Goal: Communication & Community: Answer question/provide support

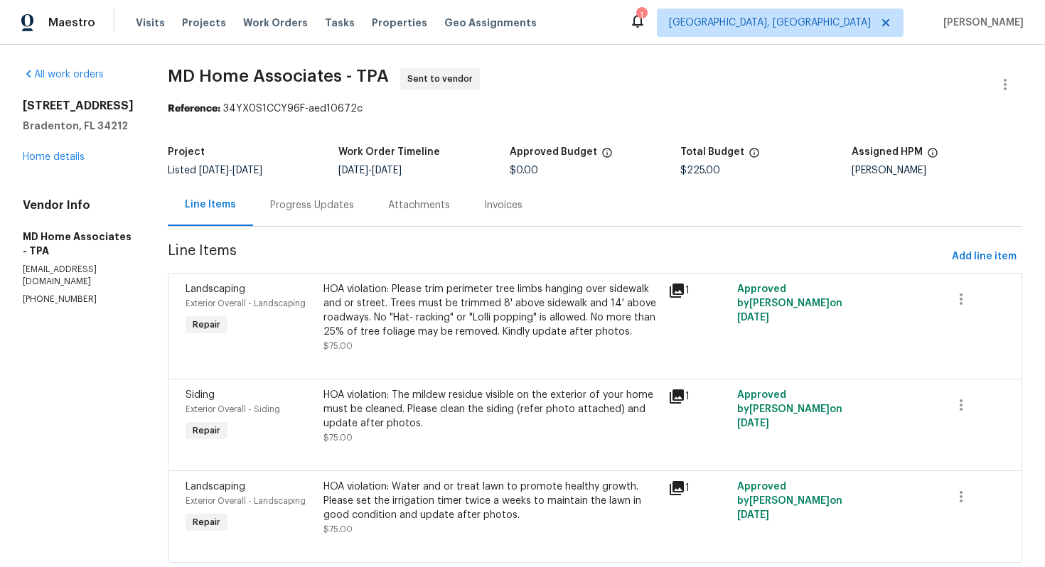
click at [321, 209] on div "Progress Updates" at bounding box center [312, 205] width 84 height 14
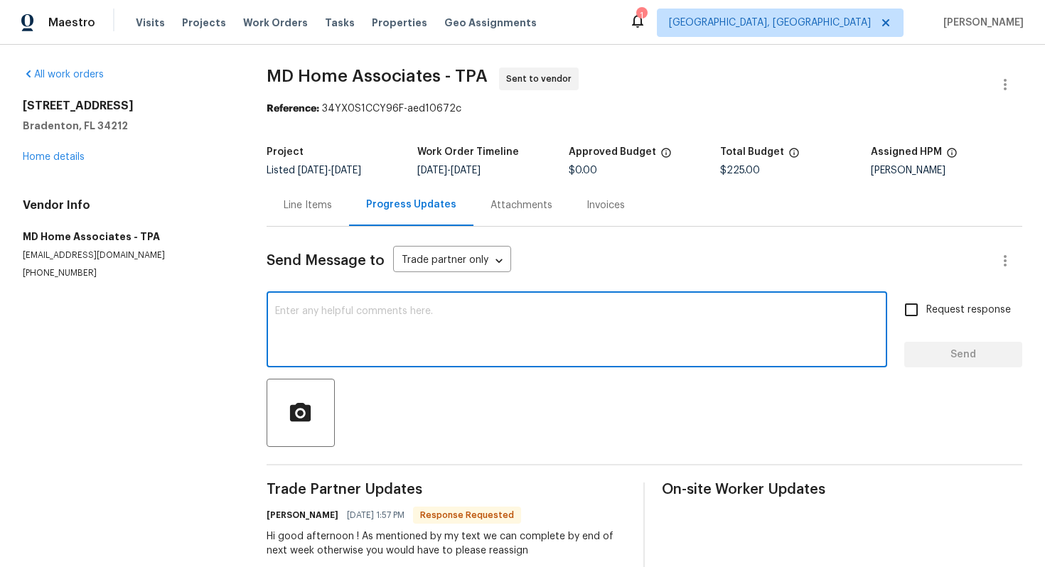
click at [457, 348] on textarea at bounding box center [577, 331] width 604 height 50
click at [396, 545] on div "Hi good afternoon ! As mentioned by my text we can complete by end of next week…" at bounding box center [447, 544] width 360 height 28
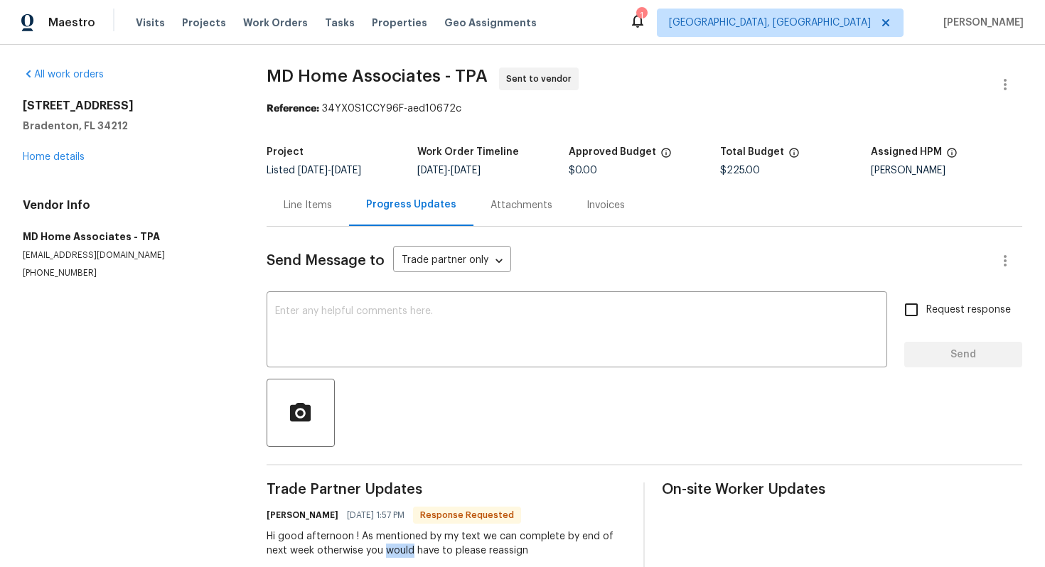
click at [396, 545] on div "Hi good afternoon ! As mentioned by my text we can complete by end of next week…" at bounding box center [447, 544] width 360 height 28
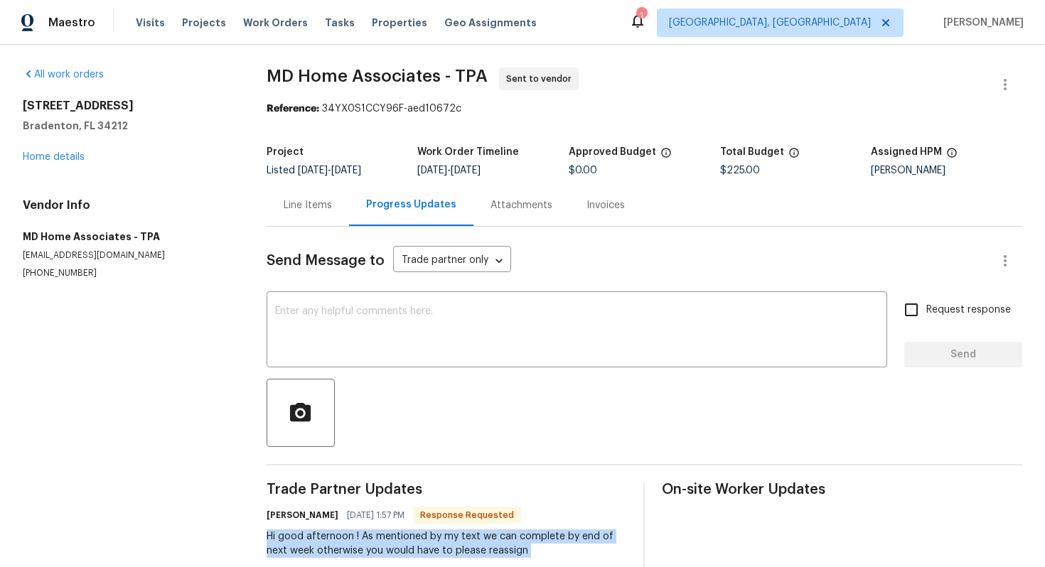
click at [396, 545] on div "Hi good afternoon ! As mentioned by my text we can complete by end of next week…" at bounding box center [447, 544] width 360 height 28
copy div "Hi good afternoon ! As mentioned by my text we can complete by end of next week…"
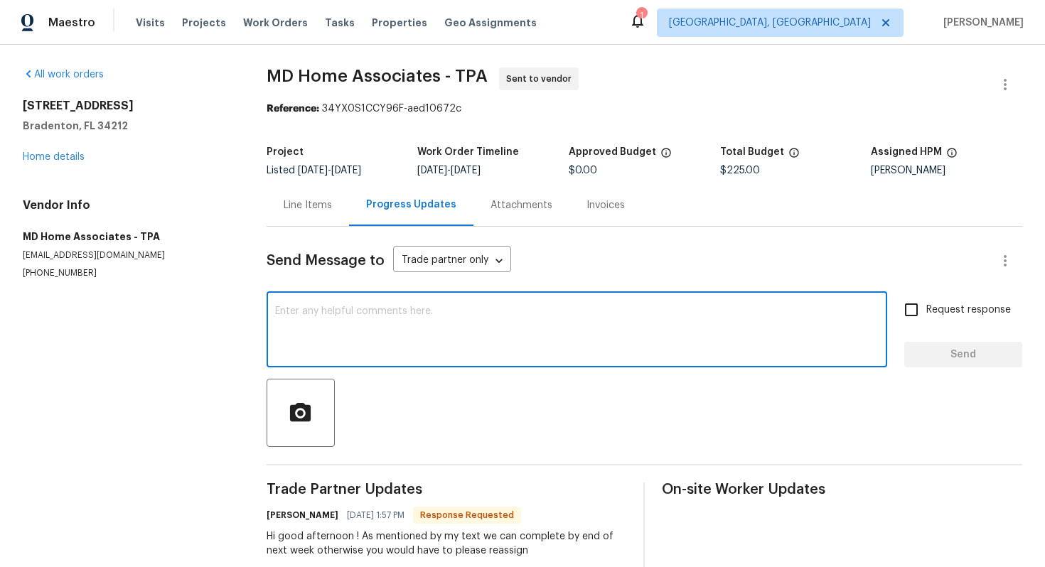
click at [373, 350] on textarea at bounding box center [577, 331] width 604 height 50
paste textarea "Good afternoon! We are fine with the proposed ETA and can proceed accordingly"
drag, startPoint x: 351, startPoint y: 311, endPoint x: 109, endPoint y: 313, distance: 241.7
click at [110, 313] on div "All work orders [STREET_ADDRESS] Home details Vendor Info MD Home Associates - …" at bounding box center [522, 377] width 1045 height 664
click at [626, 316] on textarea "Hello! We are fine with the proposed ETA and can proceed accordingly" at bounding box center [577, 331] width 604 height 50
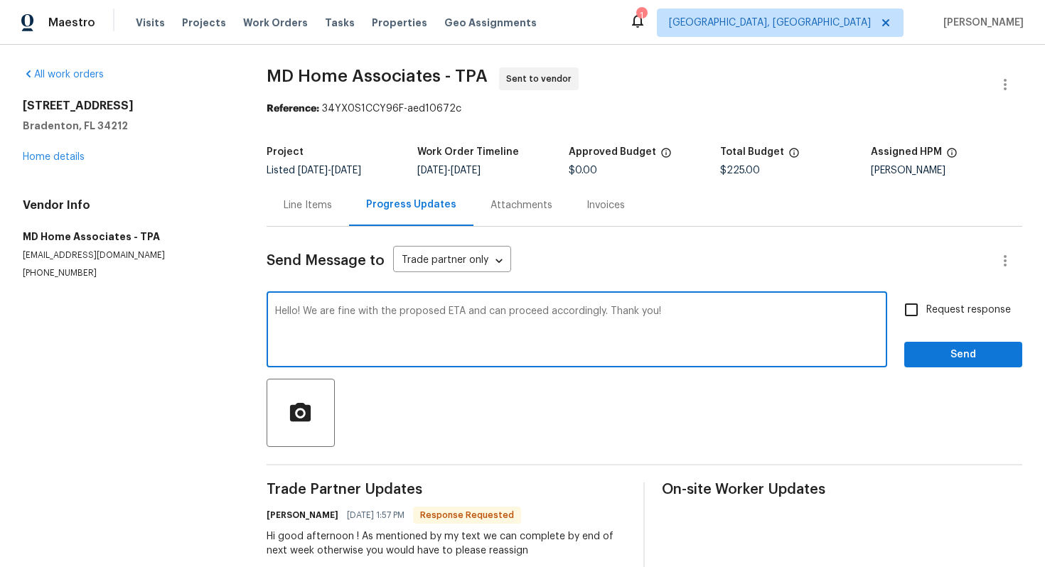
type textarea "Hello! We are fine with the proposed ETA and can proceed accordingly. Thank you!"
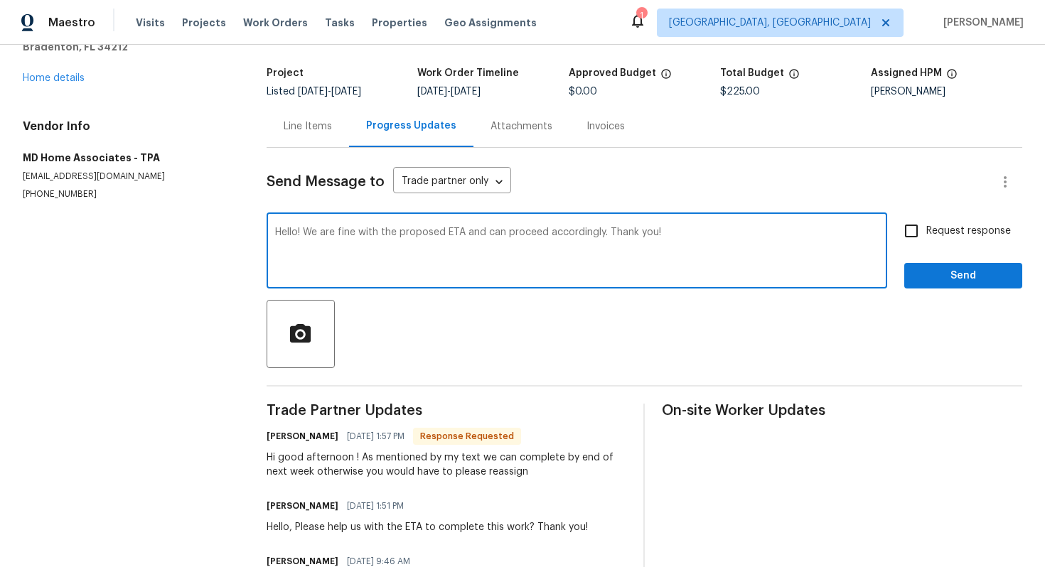
scroll to position [84, 0]
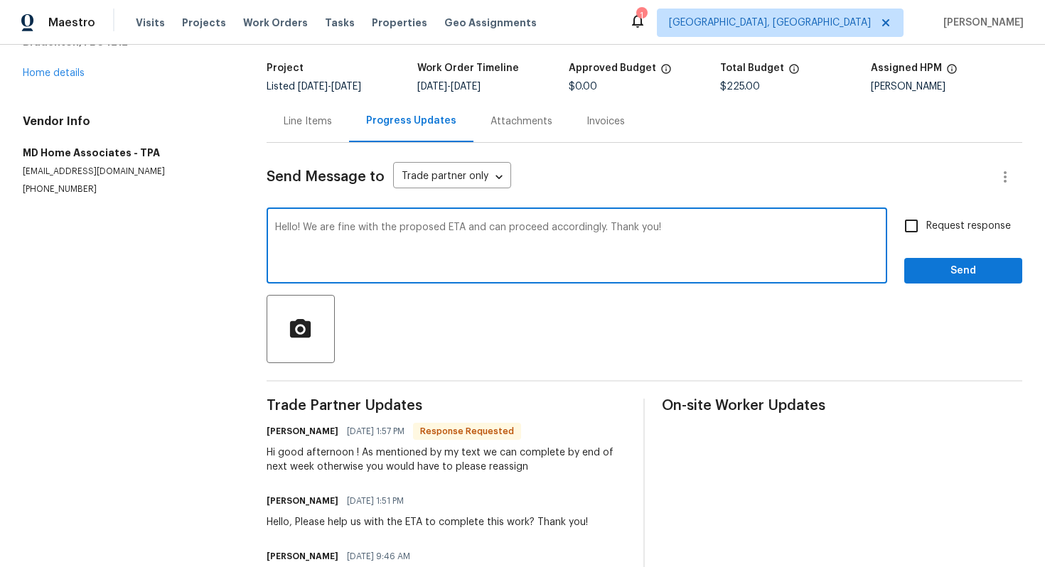
click at [957, 239] on label "Request response" at bounding box center [954, 226] width 114 height 30
click at [926, 239] on input "Request response" at bounding box center [912, 226] width 30 height 30
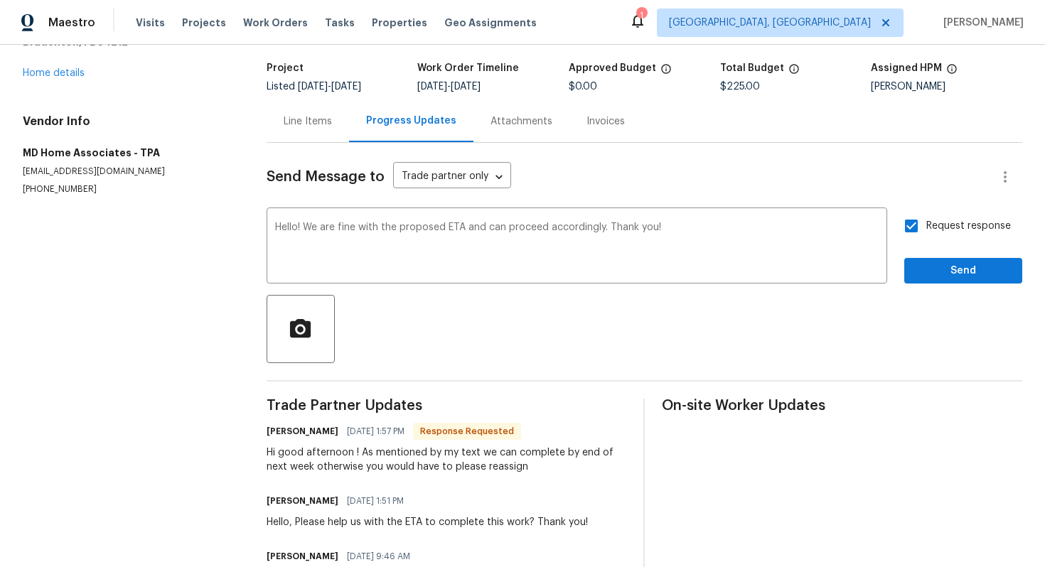
click at [956, 226] on span "Request response" at bounding box center [968, 226] width 85 height 15
click at [926, 226] on input "Request response" at bounding box center [912, 226] width 30 height 30
checkbox input "false"
click at [955, 267] on span "Send" at bounding box center [963, 271] width 95 height 18
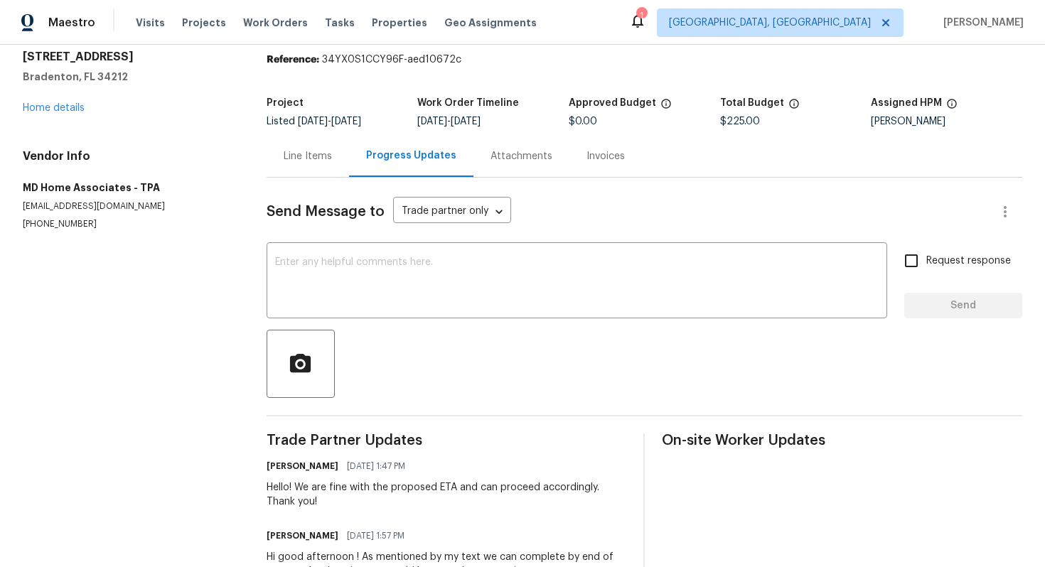
scroll to position [0, 0]
